Goal: Task Accomplishment & Management: Use online tool/utility

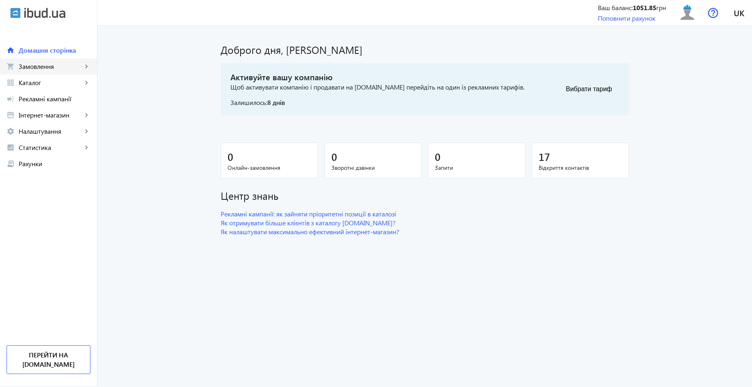
click at [45, 64] on span "Замовлення" at bounding box center [51, 66] width 64 height 8
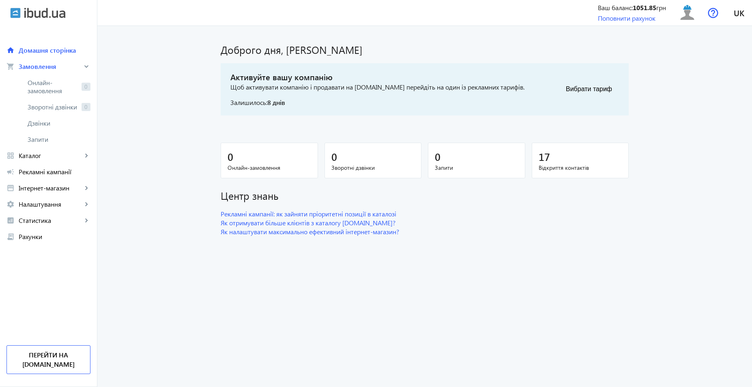
click at [43, 88] on span "Онлайн-замовлення" at bounding box center [53, 87] width 51 height 16
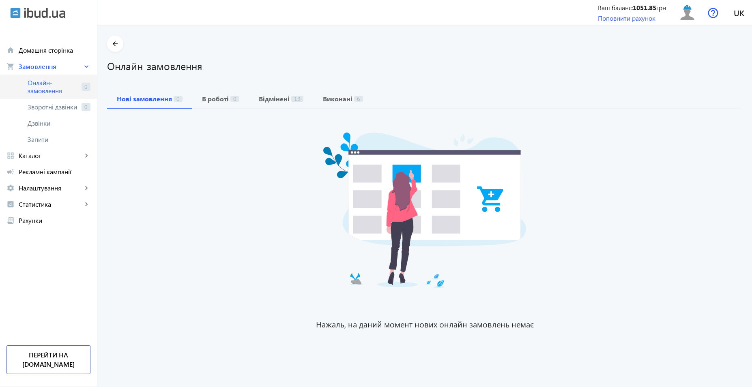
click at [52, 86] on span "Онлайн-замовлення" at bounding box center [53, 87] width 51 height 16
